Goal: Task Accomplishment & Management: Manage account settings

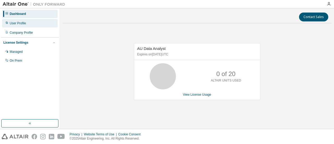
click at [14, 22] on div "User Profile" at bounding box center [18, 23] width 16 height 4
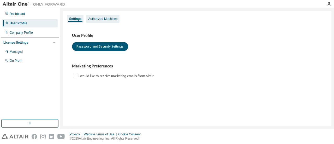
click at [93, 18] on div "Authorized Machines" at bounding box center [102, 19] width 29 height 4
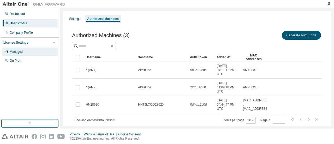
click at [13, 53] on div "Managed" at bounding box center [16, 52] width 13 height 4
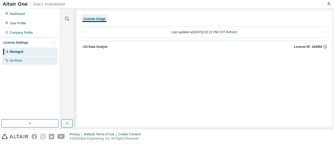
click at [18, 60] on div "On Prem" at bounding box center [16, 60] width 13 height 4
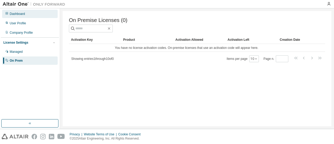
click at [16, 11] on div "Dashboard" at bounding box center [30, 14] width 56 height 8
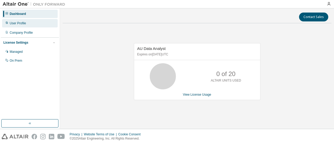
click at [15, 22] on div "User Profile" at bounding box center [18, 23] width 16 height 4
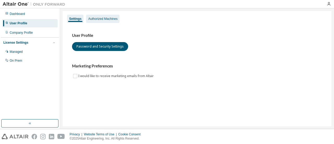
click at [111, 19] on div "Authorized Machines" at bounding box center [102, 19] width 29 height 4
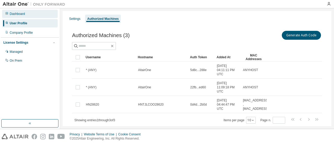
click at [15, 15] on div "Dashboard" at bounding box center [17, 14] width 15 height 4
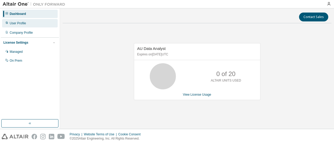
click at [16, 25] on div "User Profile" at bounding box center [18, 23] width 16 height 4
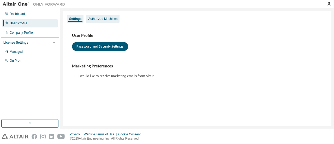
click at [101, 19] on div "Authorized Machines" at bounding box center [102, 19] width 29 height 4
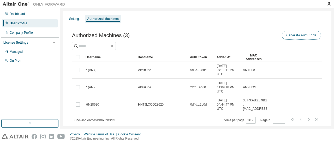
click at [308, 33] on button "Generate Auth Code" at bounding box center [301, 35] width 39 height 9
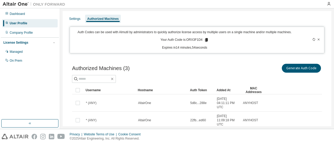
click at [205, 40] on icon at bounding box center [206, 40] width 3 height 4
